Goal: Task Accomplishment & Management: Manage account settings

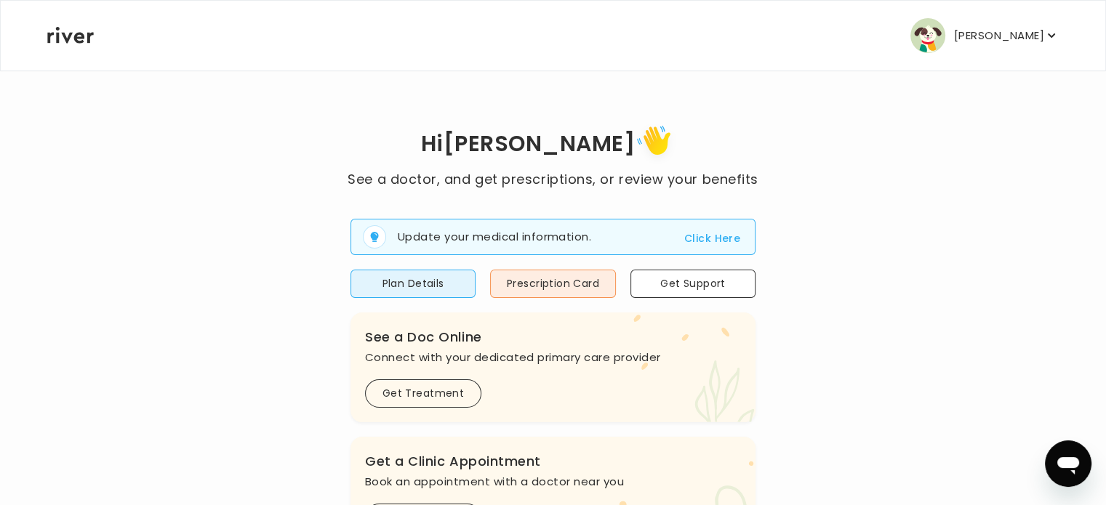
click at [1008, 44] on p "[PERSON_NAME]" at bounding box center [999, 35] width 90 height 20
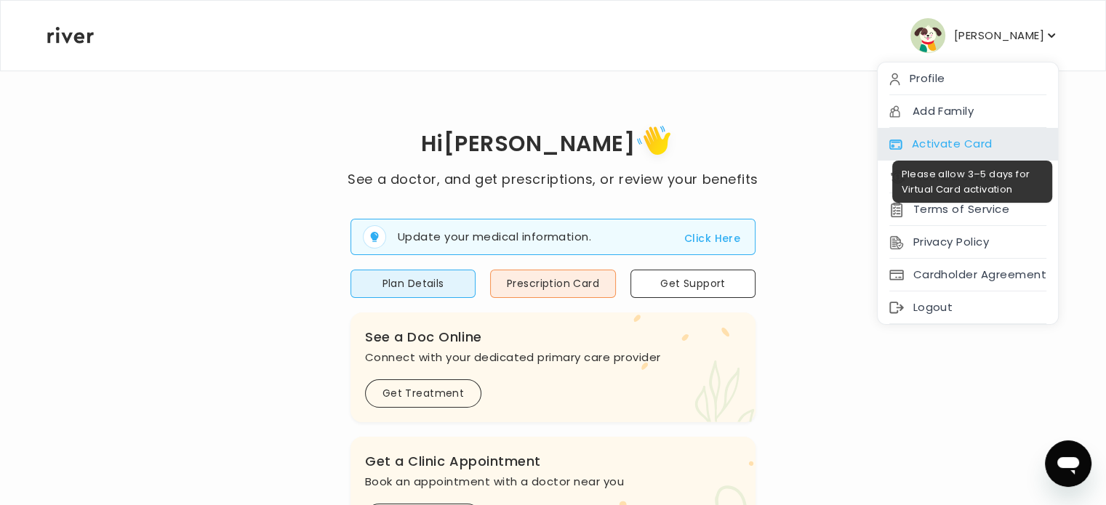
click at [914, 141] on div "Activate Card" at bounding box center [967, 144] width 180 height 33
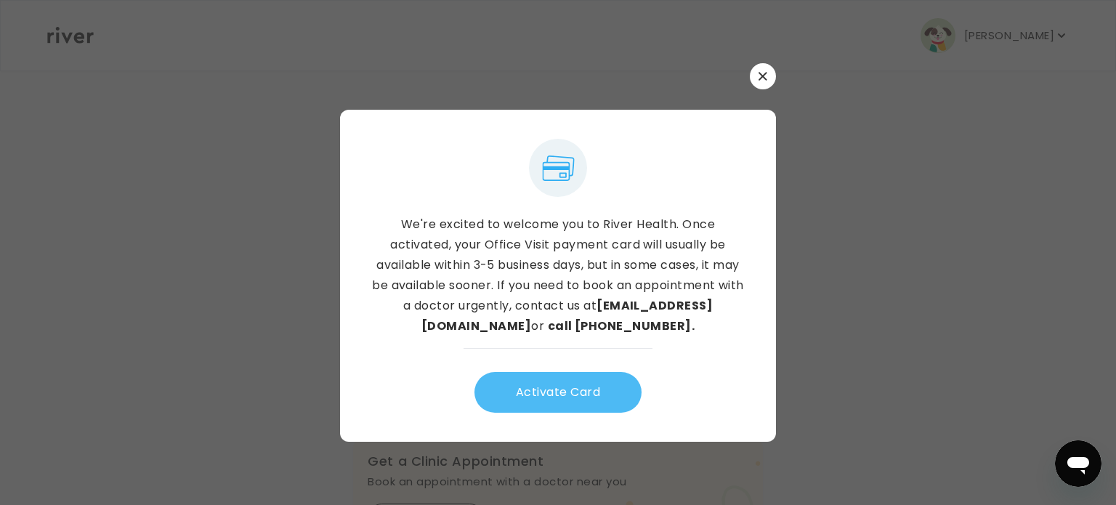
click at [546, 390] on button "Activate Card" at bounding box center [558, 392] width 167 height 41
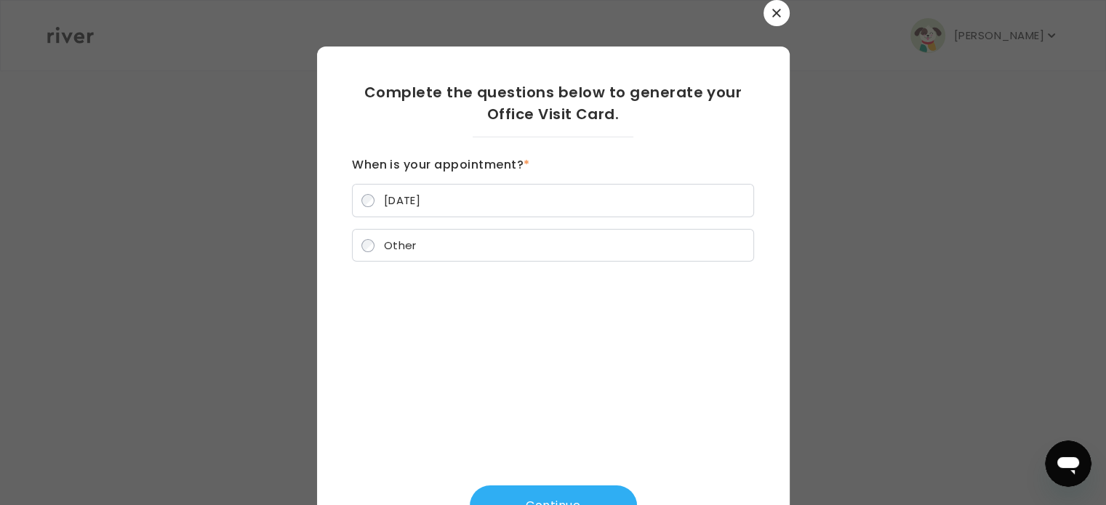
click at [456, 249] on label "Other" at bounding box center [553, 245] width 402 height 33
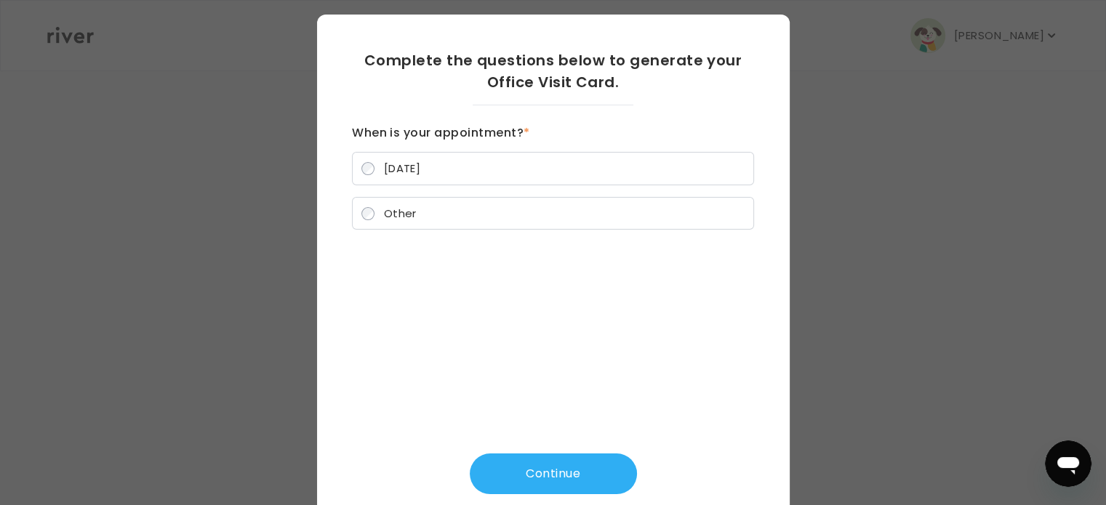
scroll to position [49, 0]
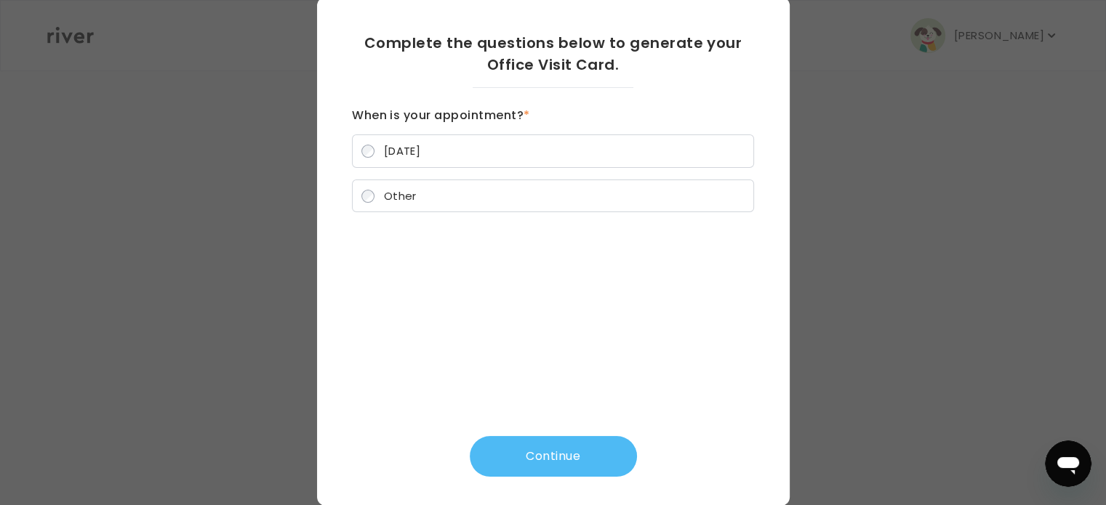
click at [576, 454] on button "Continue" at bounding box center [553, 456] width 167 height 41
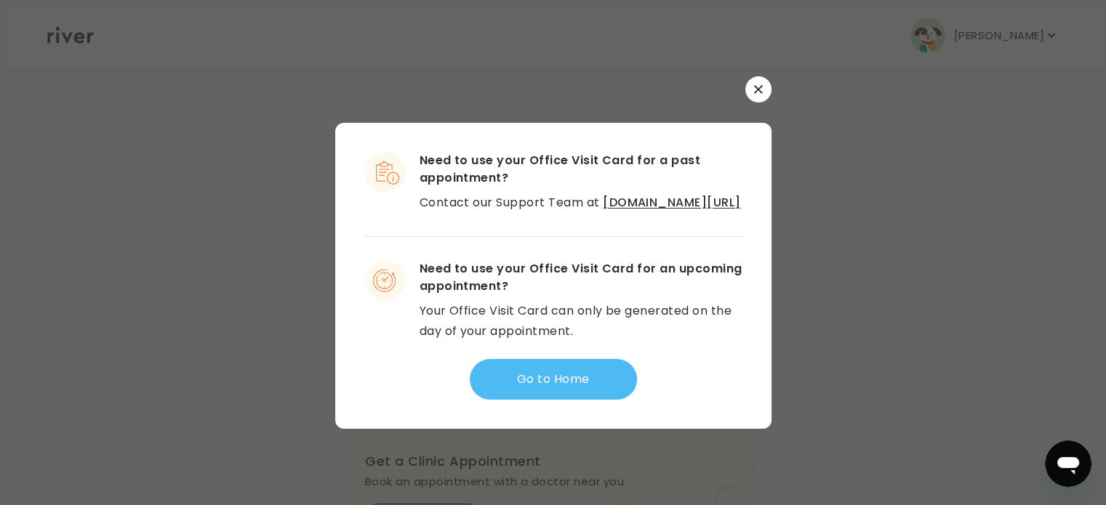
click at [563, 392] on button "Go to Home" at bounding box center [553, 379] width 167 height 41
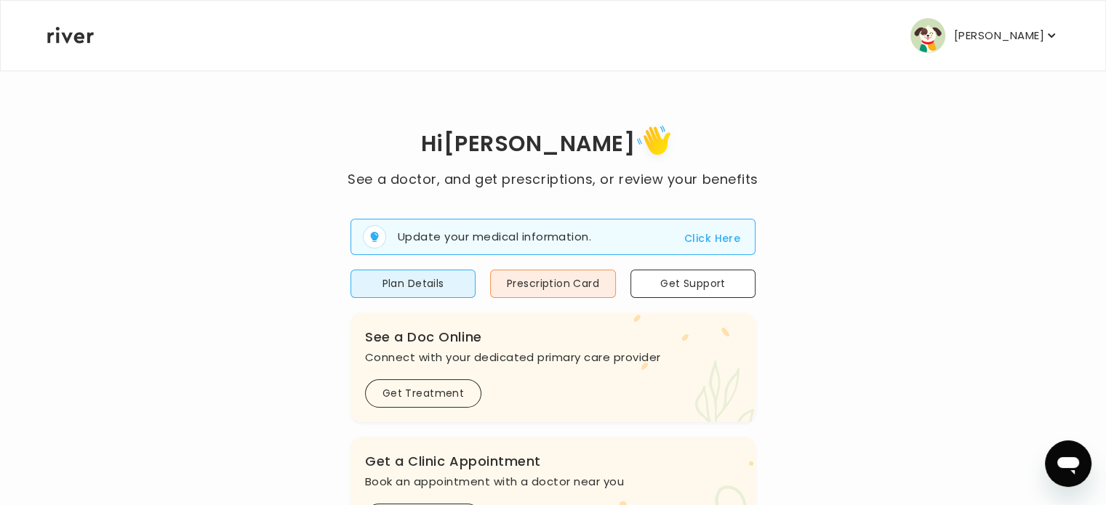
click at [998, 49] on button "[PERSON_NAME]" at bounding box center [984, 35] width 148 height 35
click at [1003, 31] on p "[PERSON_NAME]" at bounding box center [999, 35] width 90 height 20
